Goal: Information Seeking & Learning: Understand process/instructions

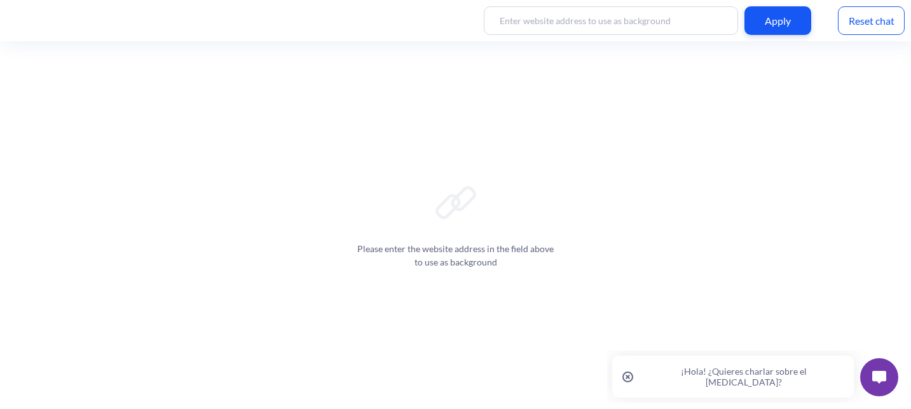
click at [771, 367] on p "¡Hola! ¿Quieres charlar sobre el [MEDICAL_DATA]?" at bounding box center [743, 377] width 200 height 22
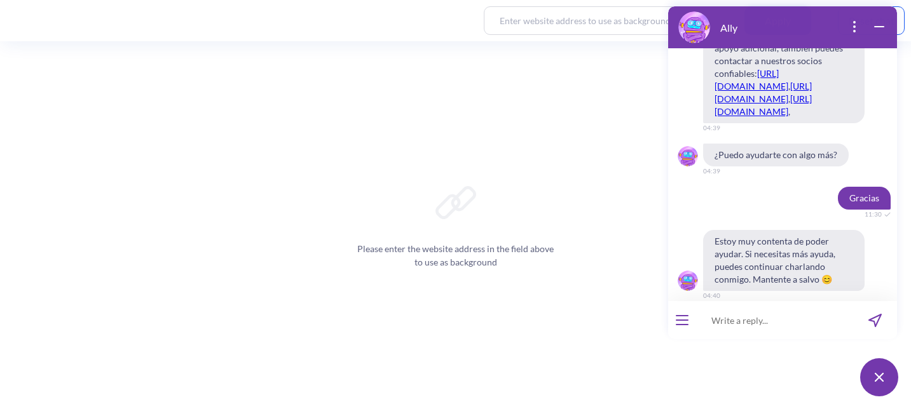
scroll to position [1456, 0]
click at [796, 326] on input at bounding box center [774, 320] width 157 height 38
type input "Hola"
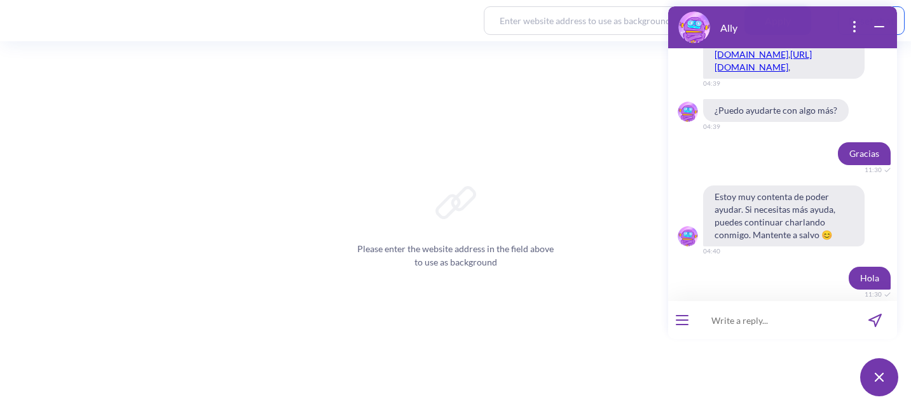
scroll to position [1556, 0]
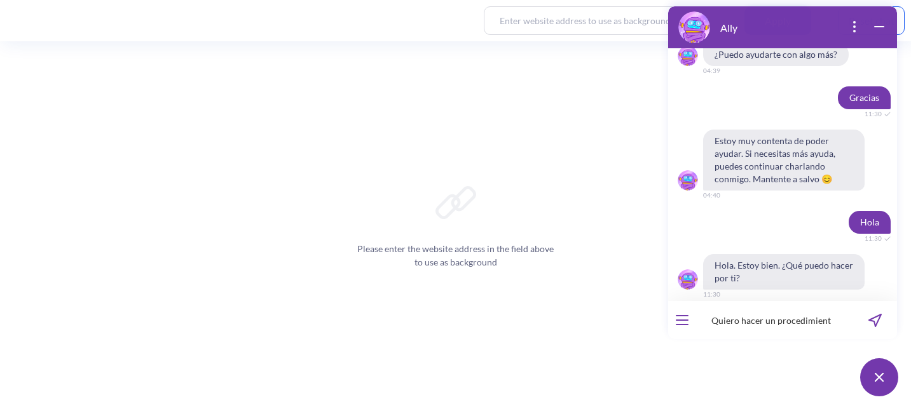
type input "Quiero hacer un procedimiento"
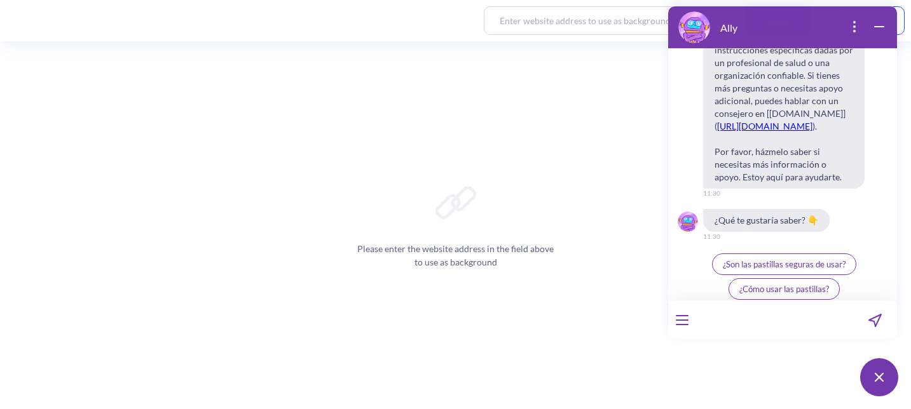
scroll to position [2395, 0]
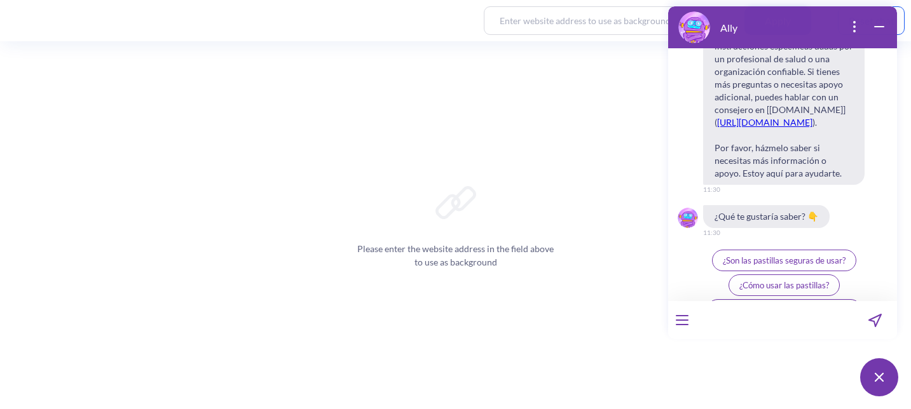
click at [768, 280] on span "¿Cómo usar las pastillas?" at bounding box center [784, 285] width 90 height 10
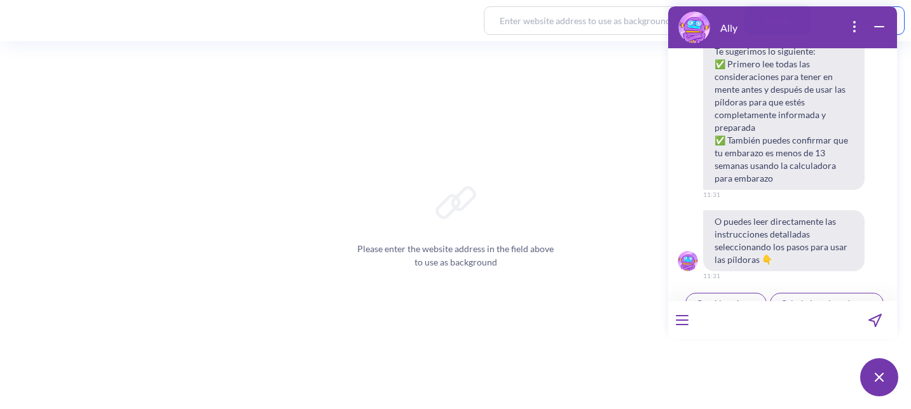
scroll to position [2746, 0]
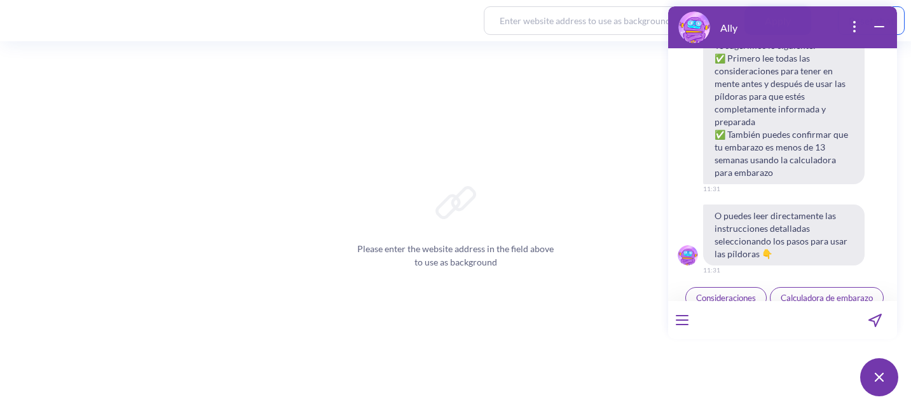
click at [769, 318] on span "Pasos para tomar las pastillas" at bounding box center [784, 323] width 108 height 10
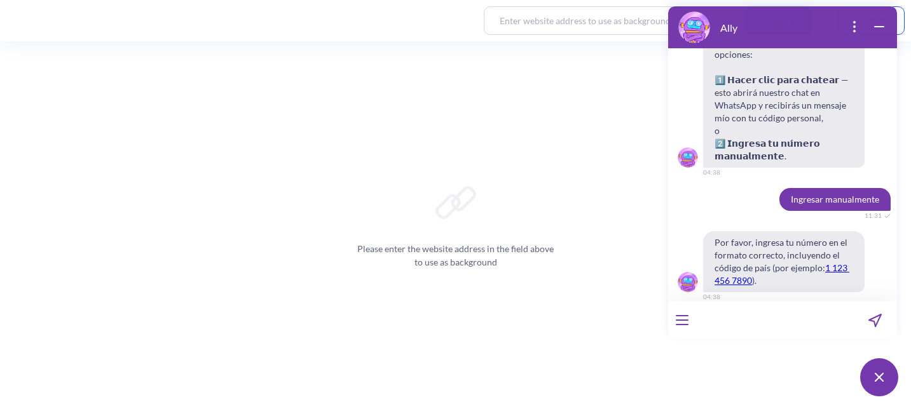
scroll to position [5072, 0]
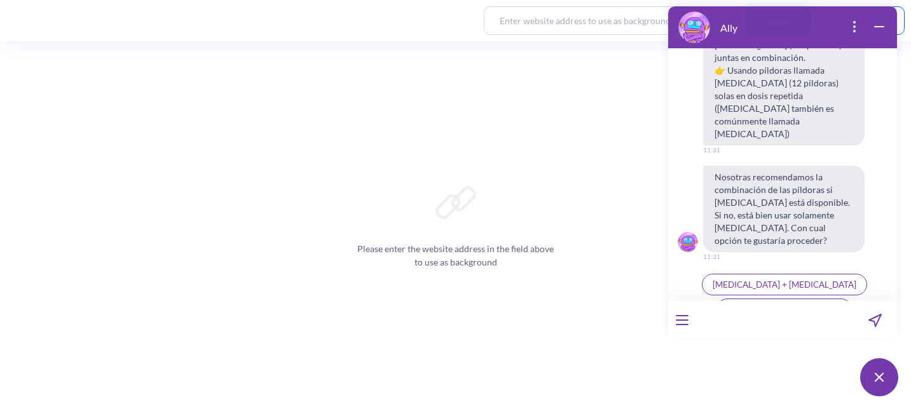
click at [770, 274] on button "[MEDICAL_DATA] + [MEDICAL_DATA]" at bounding box center [784, 285] width 165 height 22
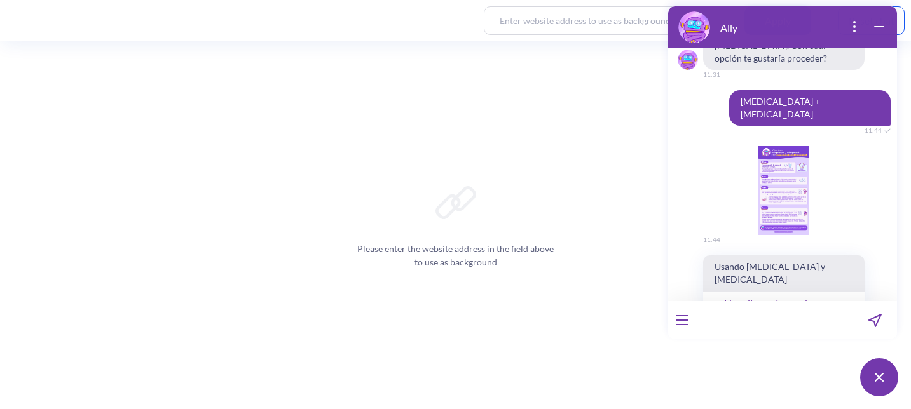
scroll to position [5246, 0]
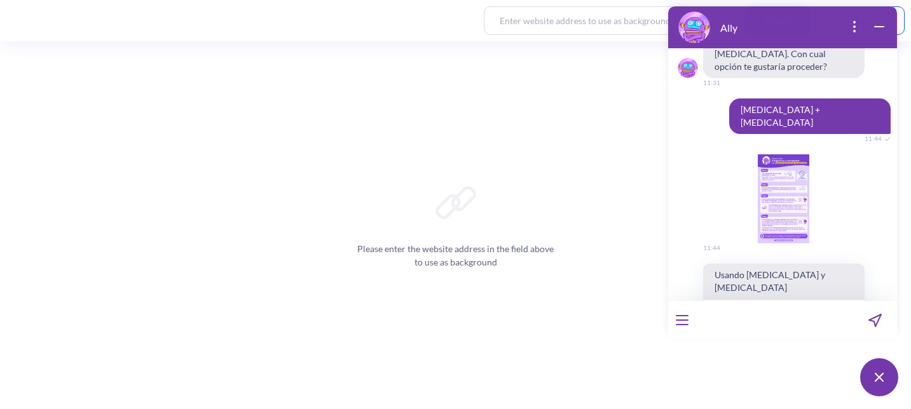
click at [775, 154] on div "image message: 1748865740598-ally-mifepristone-misoprostol-protocol-es.png" at bounding box center [783, 198] width 161 height 89
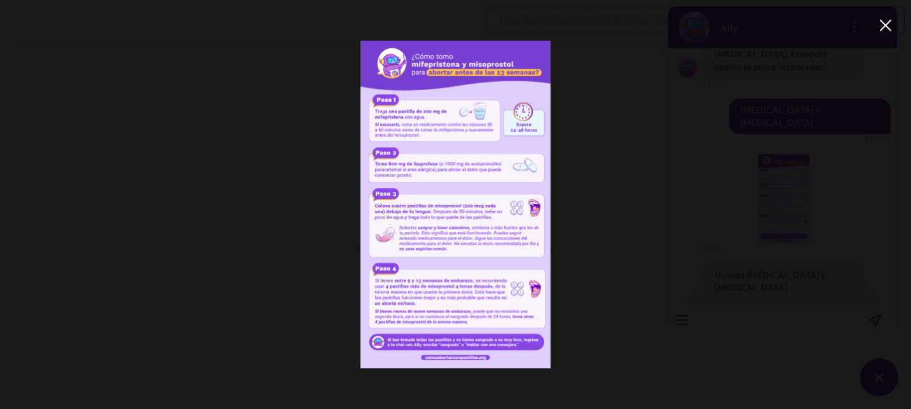
click at [525, 166] on img at bounding box center [455, 204] width 728 height 327
click at [883, 22] on div at bounding box center [884, 25] width 25 height 25
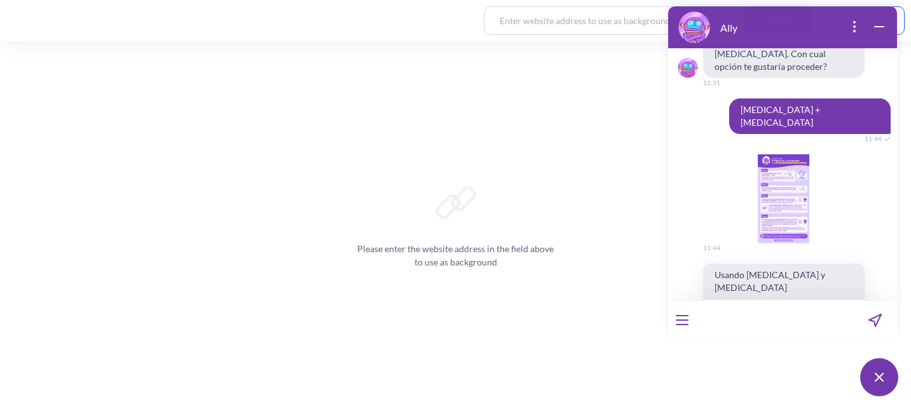
scroll to position [5298, 0]
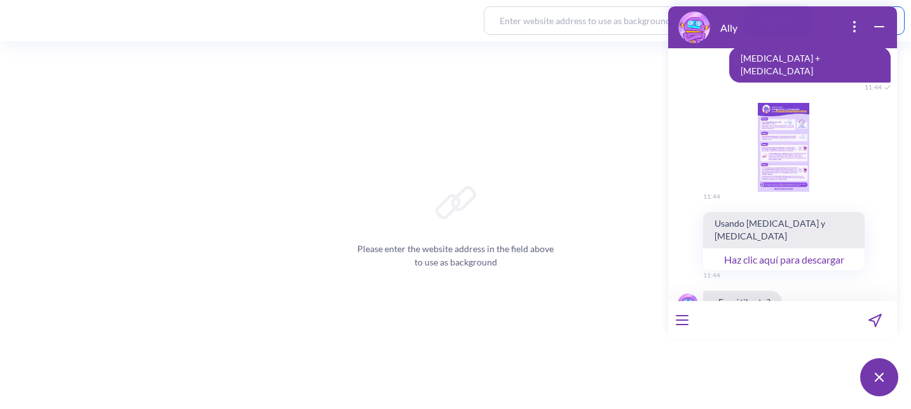
click at [757, 336] on button "👍" at bounding box center [766, 347] width 32 height 22
click at [683, 323] on button "open menu" at bounding box center [681, 320] width 13 height 10
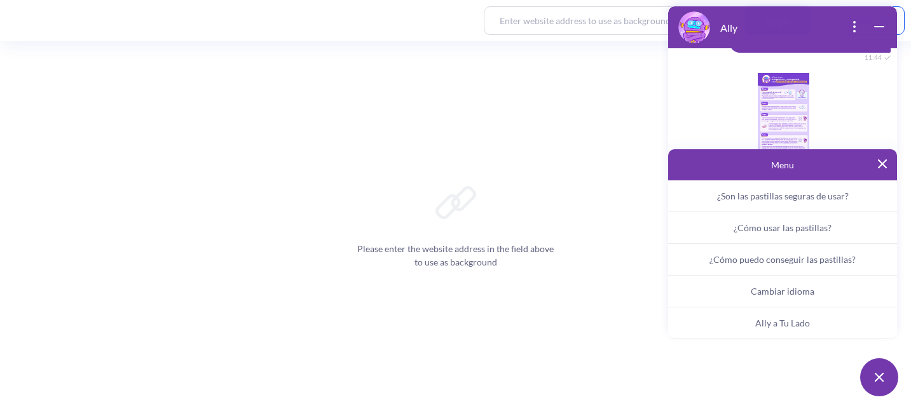
scroll to position [5329, 0]
click at [771, 322] on span "Ally a Tu Lado" at bounding box center [782, 323] width 55 height 11
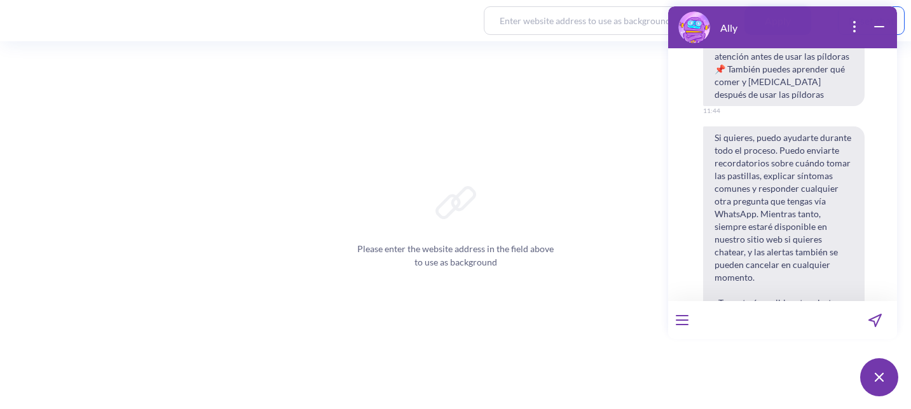
scroll to position [5750, 0]
click at [767, 348] on button "Sí" at bounding box center [766, 359] width 28 height 22
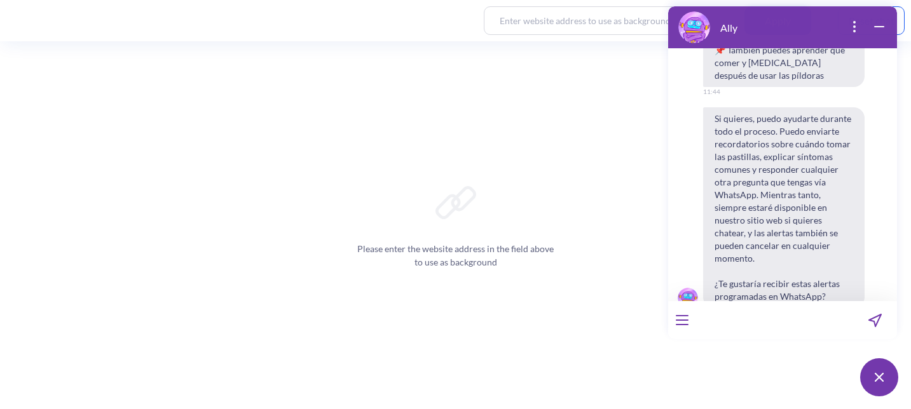
scroll to position [5781, 0]
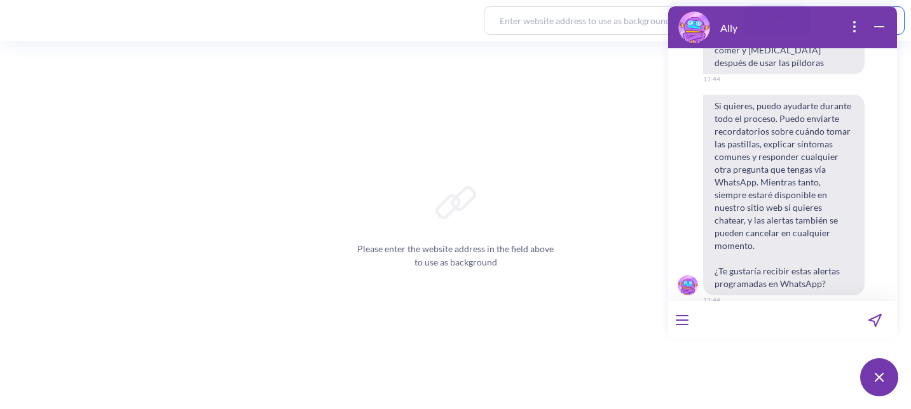
click at [782, 325] on input at bounding box center [774, 320] width 157 height 38
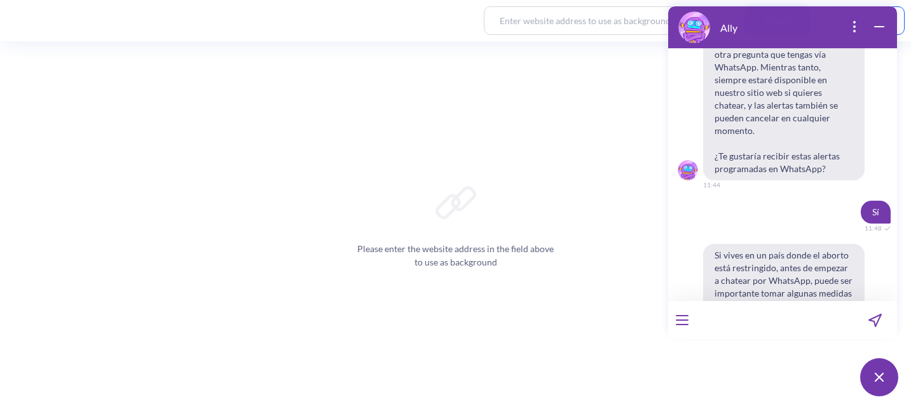
scroll to position [5900, 0]
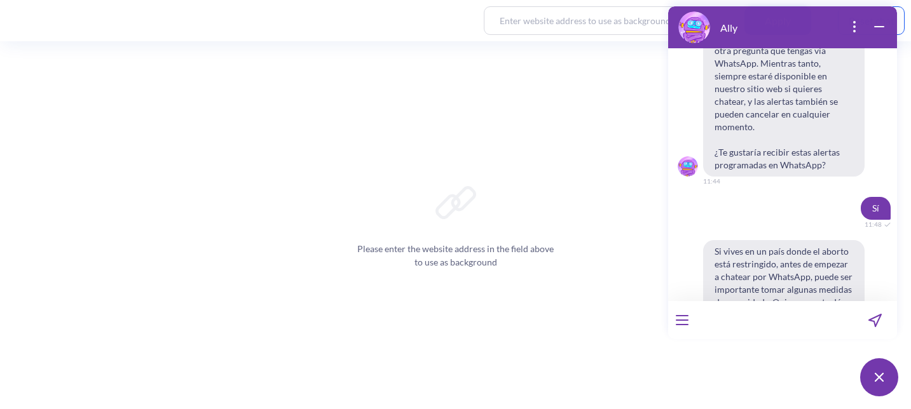
click at [798, 354] on span "No" at bounding box center [799, 359] width 11 height 10
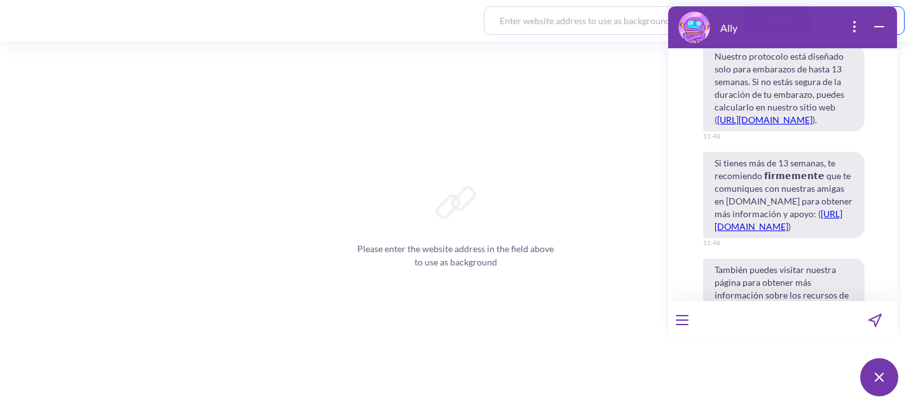
scroll to position [6642, 0]
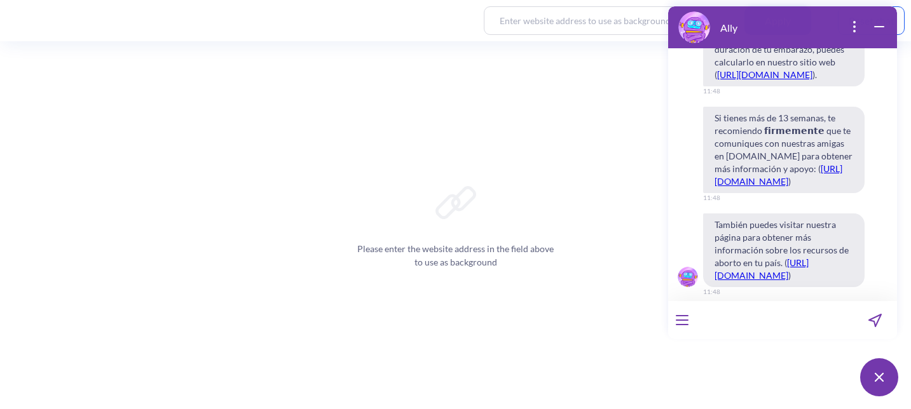
click at [738, 315] on span "Continuar" at bounding box center [745, 320] width 36 height 10
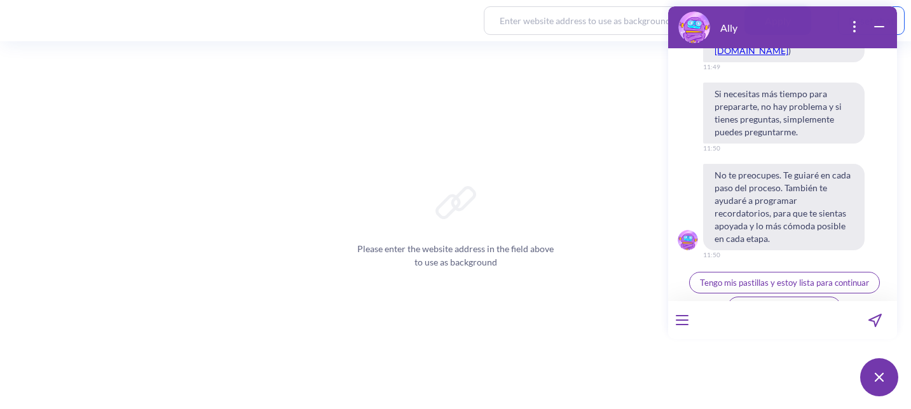
scroll to position [7257, 0]
click at [794, 277] on span "Tengo mis pastillas y estoy lista para continuar" at bounding box center [784, 282] width 169 height 10
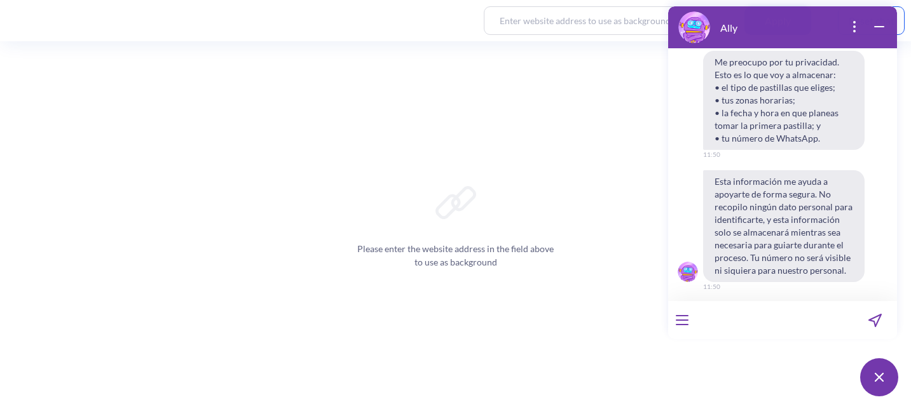
scroll to position [7539, 0]
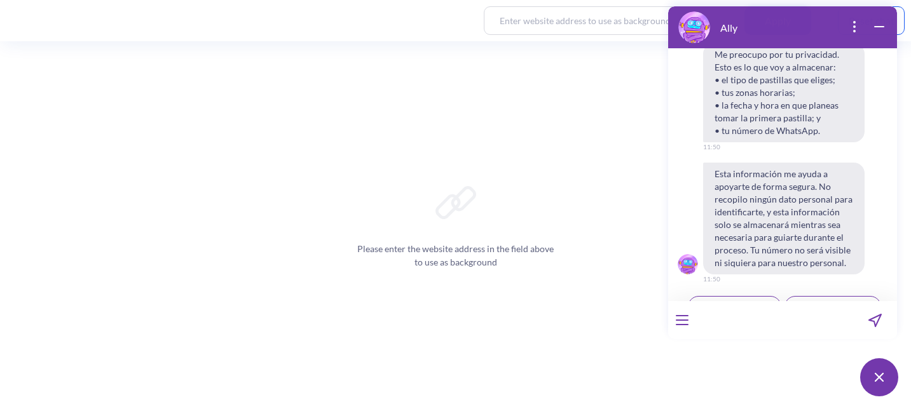
click at [750, 302] on span "Aceptar y continuar" at bounding box center [734, 307] width 72 height 10
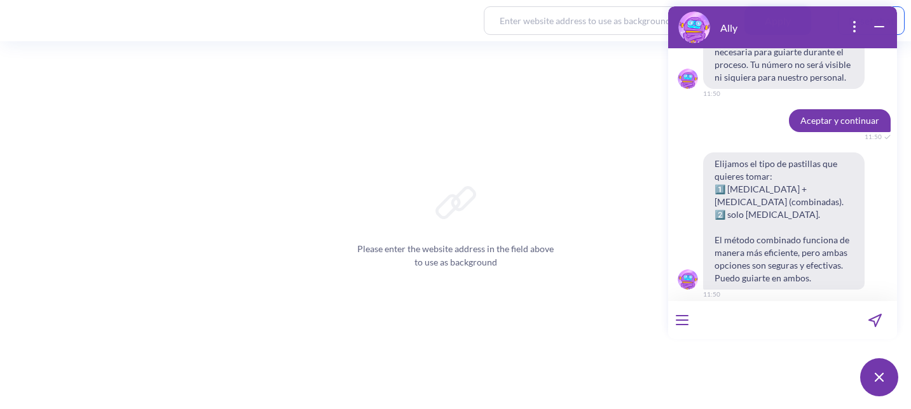
scroll to position [7740, 0]
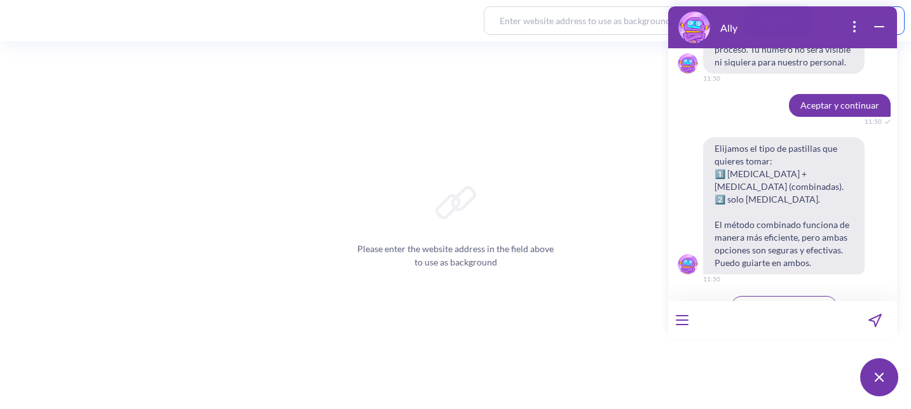
click at [807, 321] on button "2: Solo [MEDICAL_DATA]" at bounding box center [783, 332] width 115 height 22
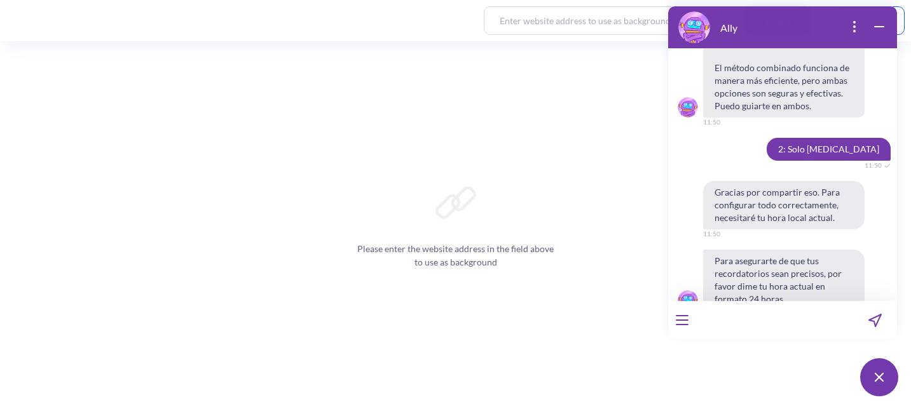
scroll to position [7909, 0]
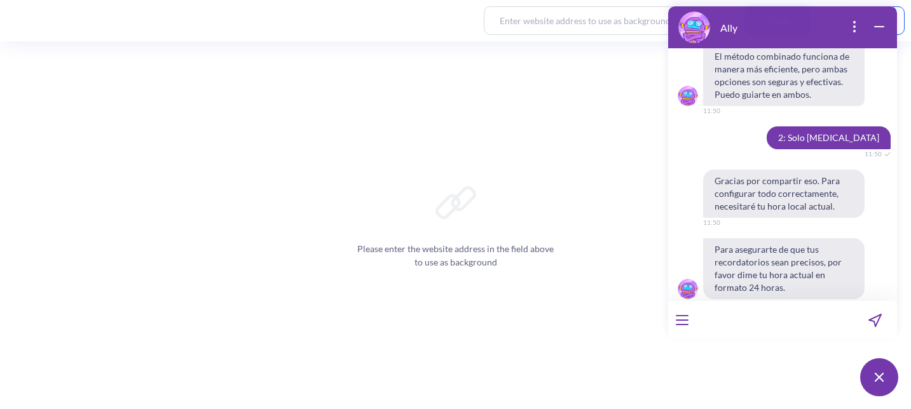
click at [755, 324] on input at bounding box center [774, 320] width 157 height 38
type input "11:50"
click at [716, 328] on input at bounding box center [774, 320] width 157 height 38
type input "11:50"
click at [879, 320] on icon "send message" at bounding box center [874, 320] width 13 height 13
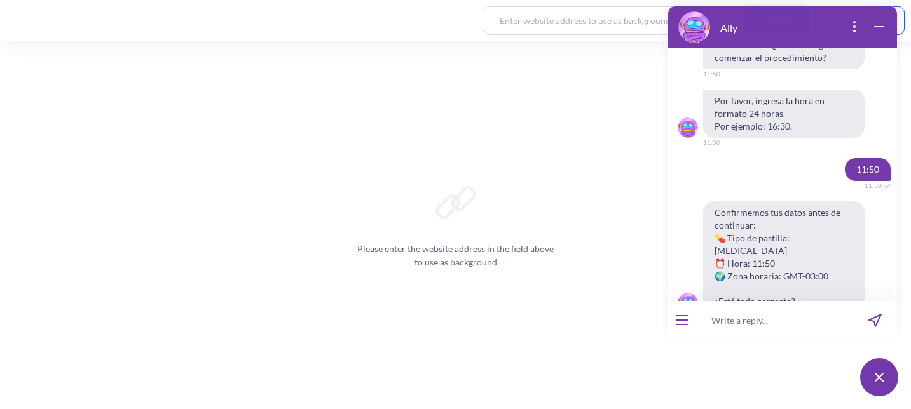
scroll to position [8574, 0]
click at [752, 334] on button "Sí, está bien" at bounding box center [738, 345] width 65 height 22
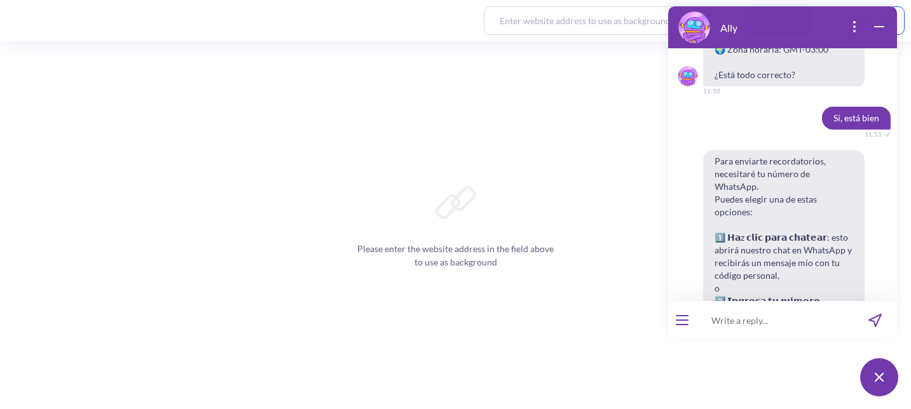
scroll to position [8825, 0]
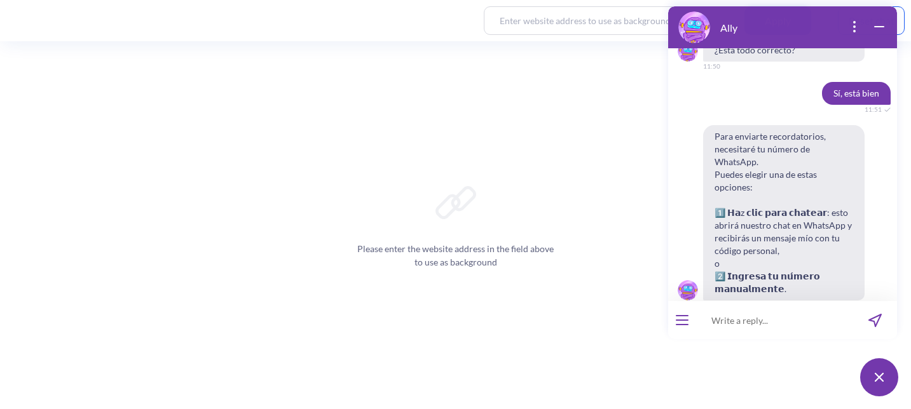
click at [772, 328] on span "Hacer clic para chatear" at bounding box center [730, 333] width 84 height 10
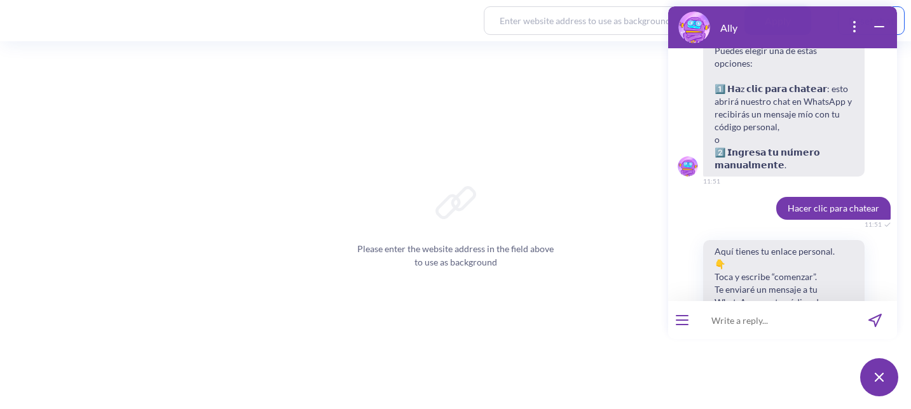
scroll to position [8961, 0]
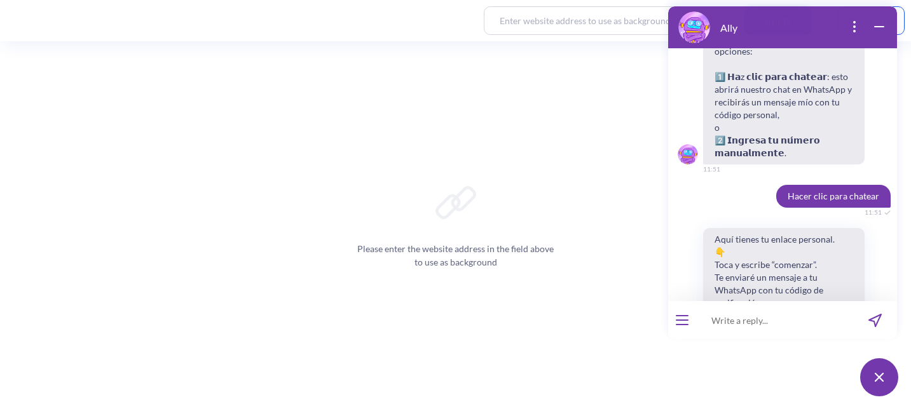
click at [796, 315] on button "Abrir chat de WhatsApp" at bounding box center [783, 326] width 161 height 23
click at [756, 320] on input at bounding box center [774, 320] width 157 height 38
paste input "614873"
type input "614873"
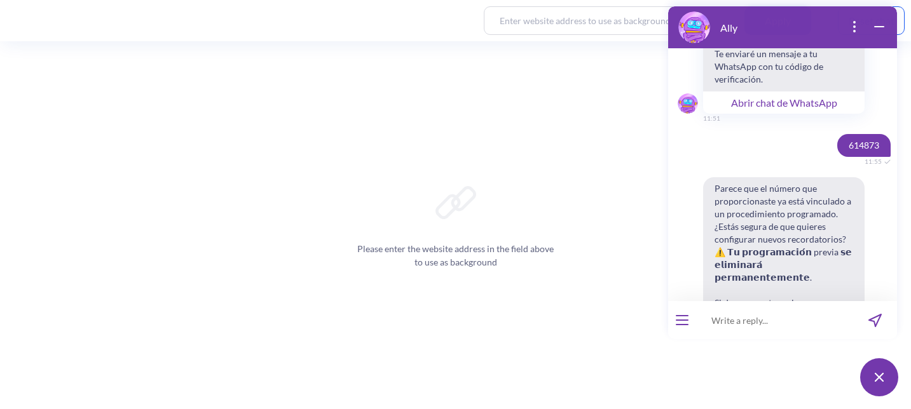
scroll to position [9187, 0]
click at [763, 377] on span "Confirmar actualización" at bounding box center [741, 382] width 86 height 10
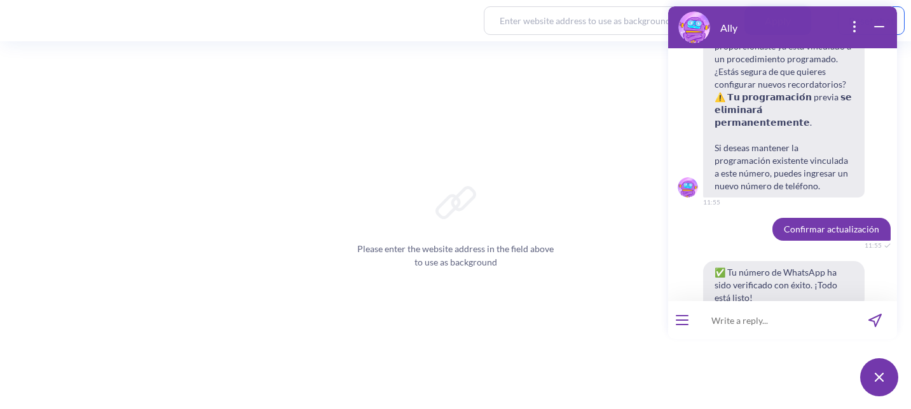
scroll to position [9342, 0]
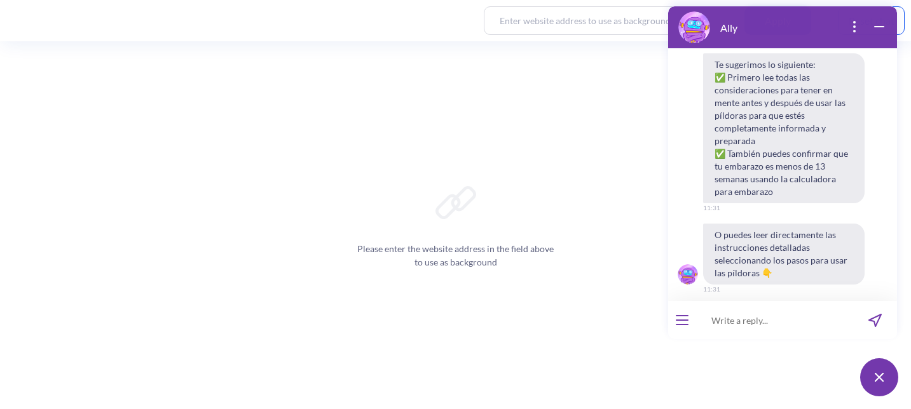
scroll to position [2091, 0]
